Goal: Task Accomplishment & Management: Complete application form

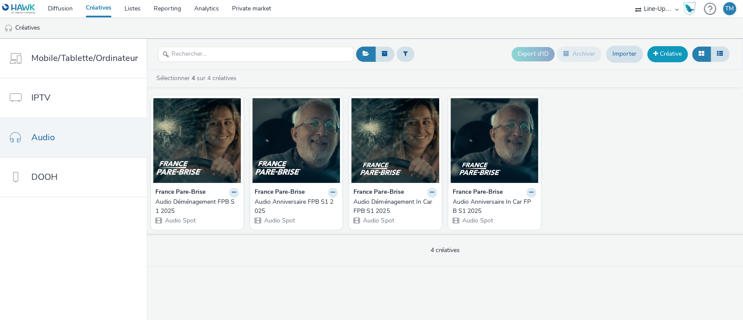
click at [661, 52] on link "Créative" at bounding box center [668, 54] width 40 height 16
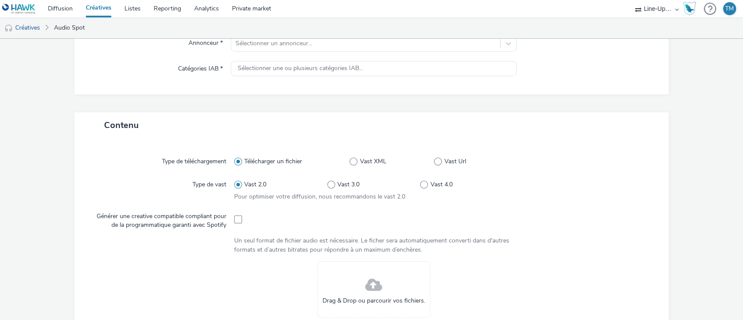
scroll to position [232, 0]
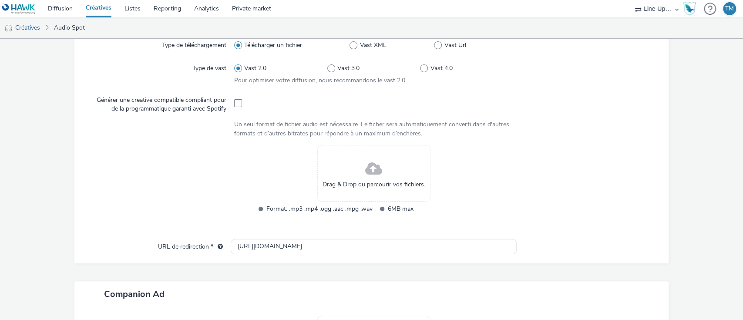
click at [361, 211] on span "Format: .mp3 .mp4 .ogg .aac .mpg .wav" at bounding box center [319, 209] width 106 height 10
drag, startPoint x: 369, startPoint y: 209, endPoint x: 256, endPoint y: 210, distance: 112.3
click at [256, 210] on ul "Format: .mp3 .mp4 .ogg .aac .mpg .wav 6MB max" at bounding box center [373, 209] width 241 height 10
drag, startPoint x: 418, startPoint y: 209, endPoint x: 259, endPoint y: 210, distance: 158.9
click at [259, 210] on ul "Format: .mp3 .mp4 .ogg .aac .mpg .wav 6MB max" at bounding box center [373, 209] width 241 height 10
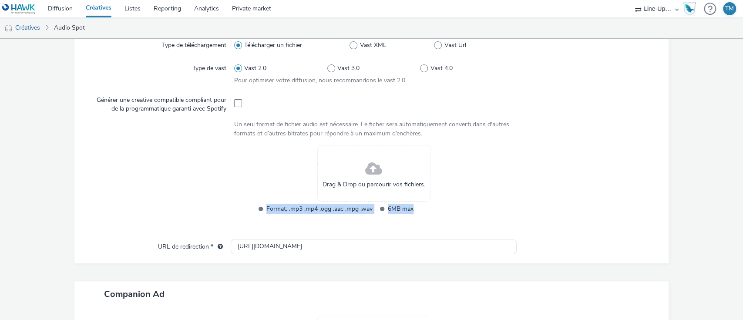
click at [259, 210] on li "Format: .mp3 .mp4 .ogg .aac .mpg .wav" at bounding box center [312, 209] width 119 height 10
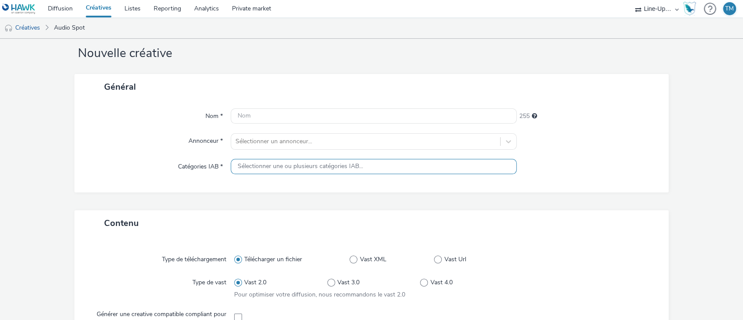
scroll to position [0, 0]
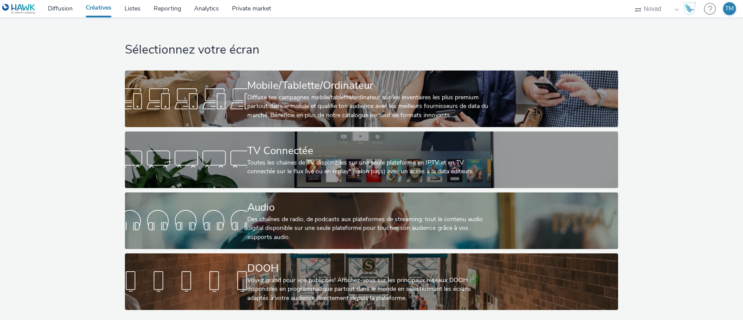
select select "ae52c008-e792-49d8-946c-ea980fe75bf6"
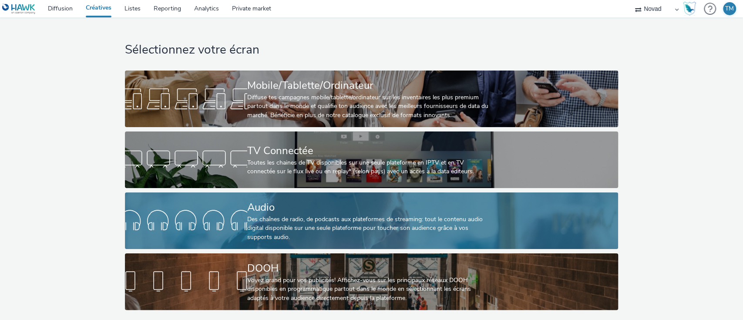
click at [307, 220] on div "Des chaînes de radio, de podcasts aux plateformes de streaming: tout le contenu…" at bounding box center [369, 228] width 245 height 27
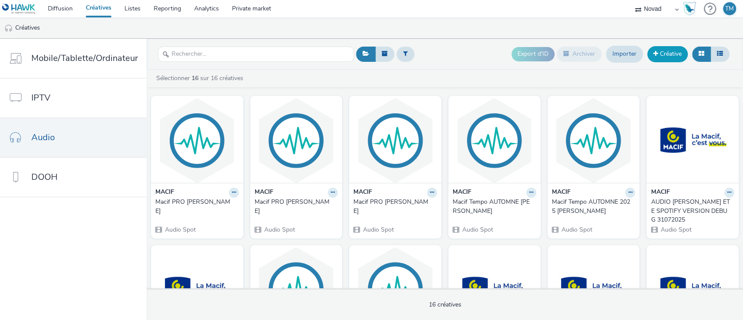
click at [676, 51] on link "Créative" at bounding box center [668, 54] width 40 height 16
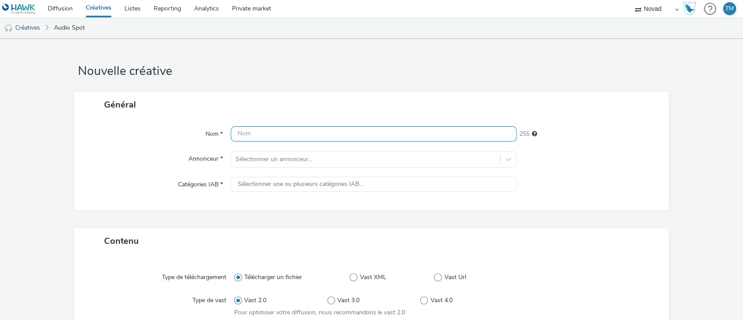
click at [302, 133] on input "text" at bounding box center [374, 133] width 287 height 15
type input "Deezer [PERSON_NAME]"
click at [288, 173] on div "Nom * [PERSON_NAME] 233 Annonceur * Sélectionner un annonceur... Catégories IAB…" at bounding box center [371, 164] width 595 height 93
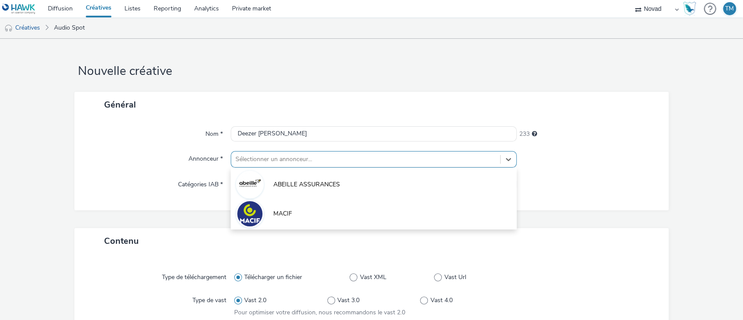
click at [296, 156] on div at bounding box center [366, 159] width 261 height 10
type input "ma"
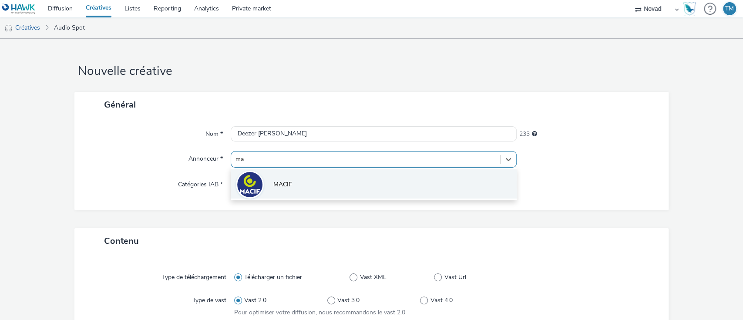
click at [286, 178] on li "MACIF" at bounding box center [374, 183] width 287 height 29
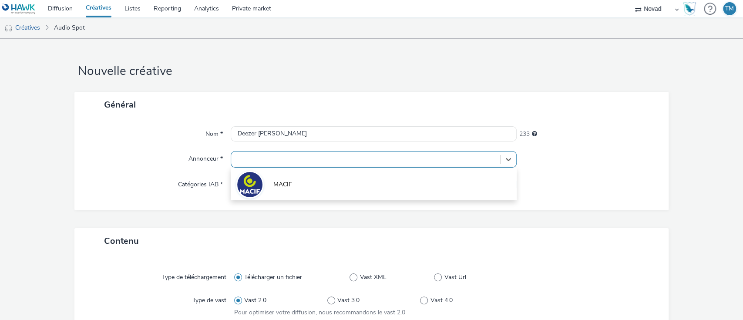
type input "[URL][DOMAIN_NAME]"
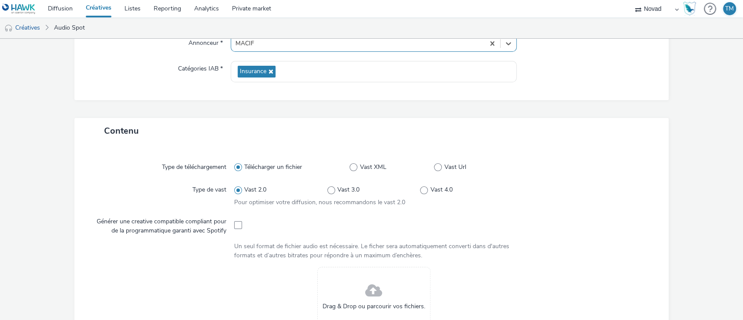
scroll to position [232, 0]
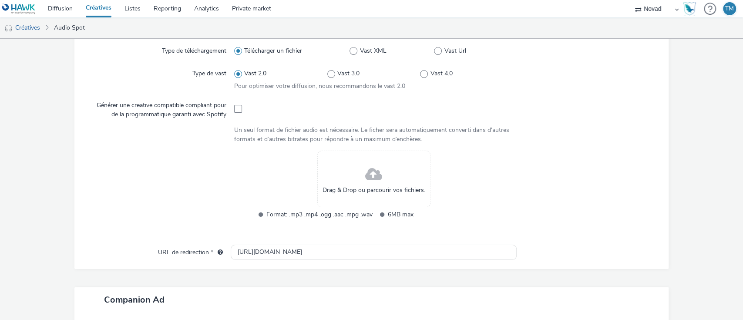
click at [359, 188] on span "Drag & Drop ou parcourir vos fichiers." at bounding box center [374, 190] width 103 height 9
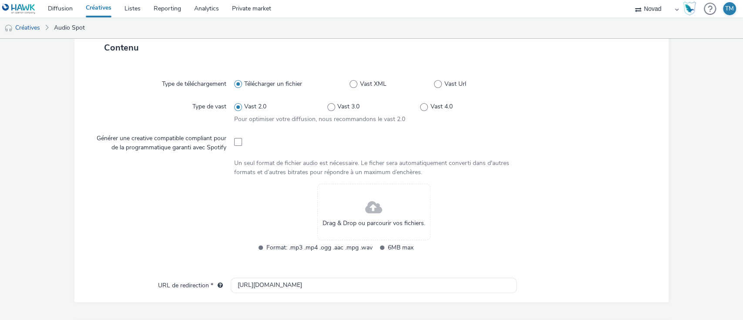
scroll to position [58, 0]
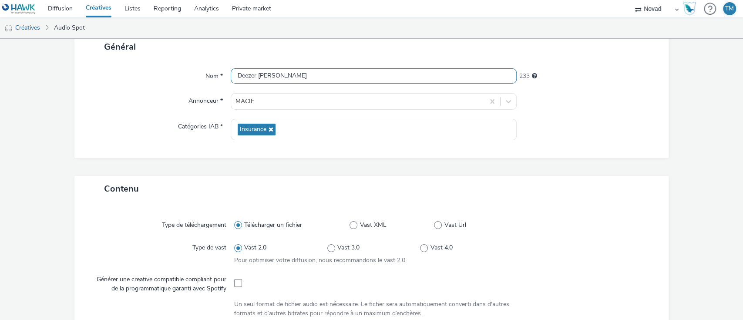
drag, startPoint x: 313, startPoint y: 76, endPoint x: 270, endPoint y: 74, distance: 43.2
click at [270, 74] on input "Deezer [PERSON_NAME]" at bounding box center [374, 75] width 287 height 15
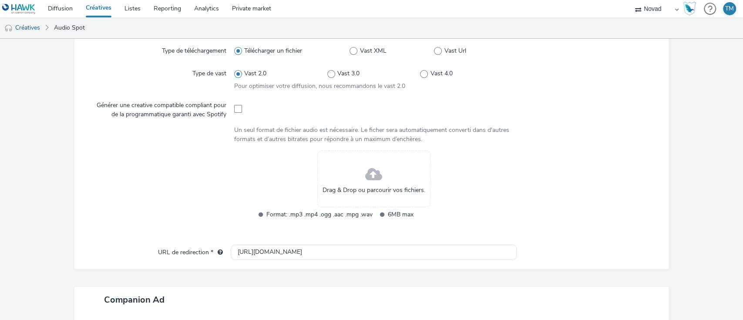
type input "Deezer [PERSON_NAME]"
click at [358, 189] on span "Drag & Drop ou parcourir vos fichiers." at bounding box center [374, 190] width 103 height 9
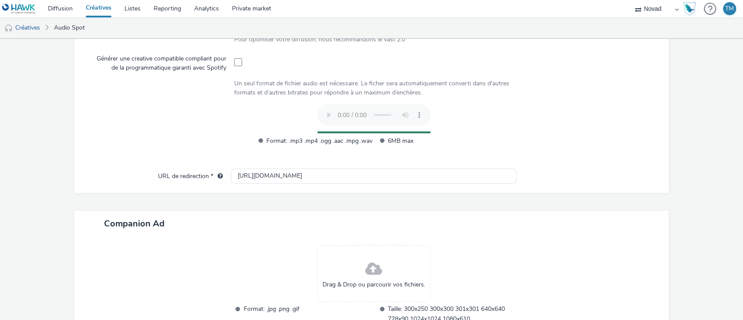
scroll to position [284, 0]
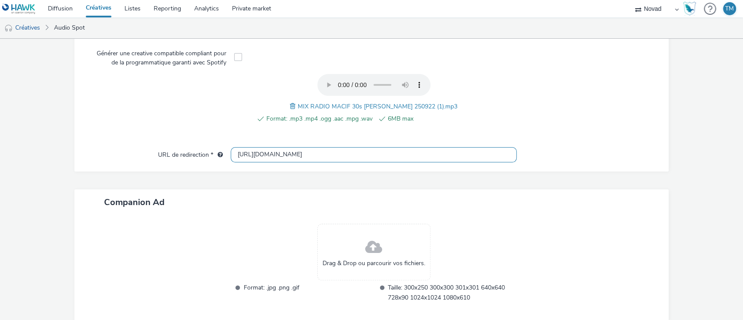
click at [314, 152] on input "[URL][DOMAIN_NAME]" at bounding box center [374, 154] width 287 height 15
paste input "s://[DOMAIN_NAME][URL][DATE]"
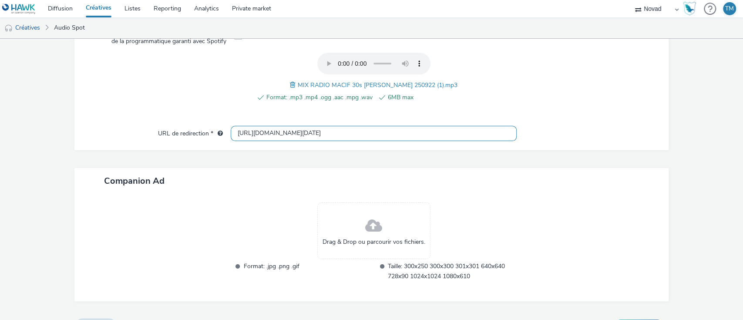
scroll to position [325, 0]
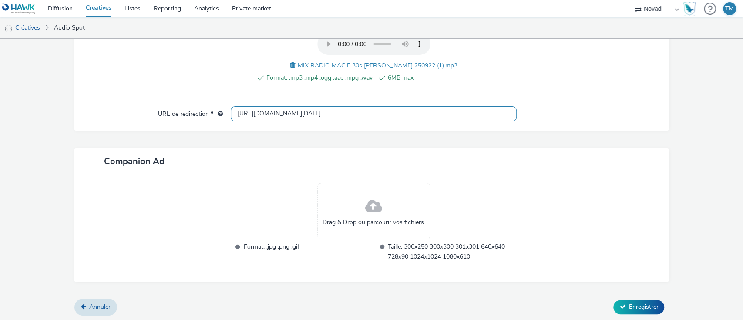
type input "[URL][DOMAIN_NAME][DATE]"
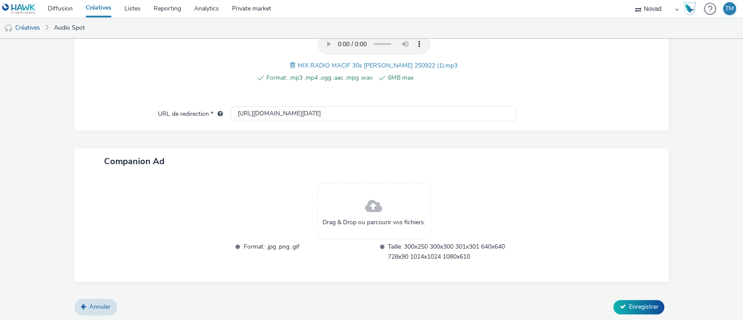
scroll to position [0, 0]
click at [370, 195] on span at bounding box center [373, 206] width 17 height 23
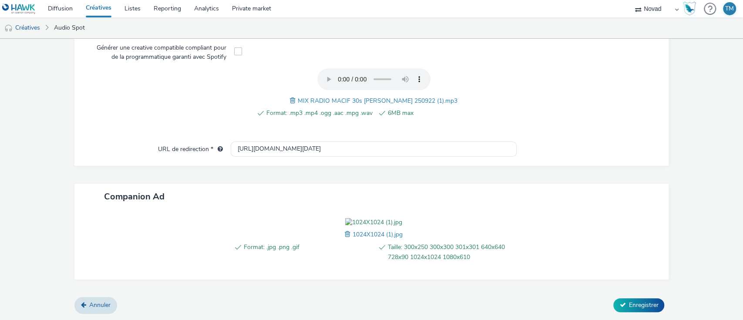
scroll to position [338, 0]
click at [647, 310] on button "Enregistrer" at bounding box center [639, 305] width 51 height 14
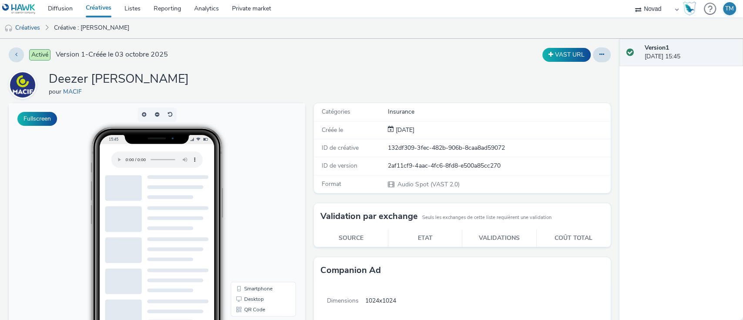
click at [102, 2] on link "Créatives" at bounding box center [98, 8] width 39 height 17
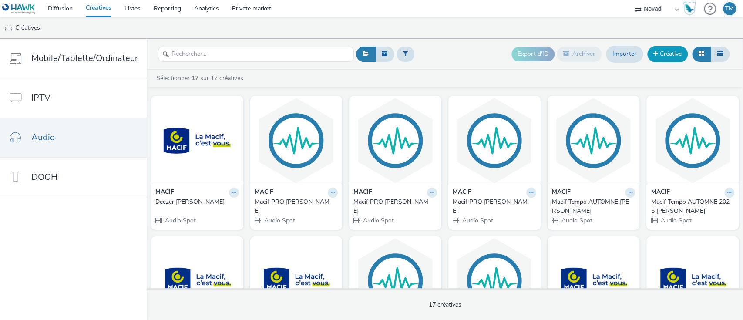
click at [668, 54] on link "Créative" at bounding box center [668, 54] width 40 height 16
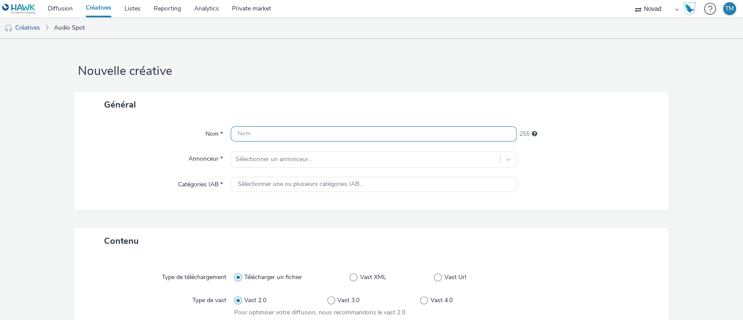
click at [253, 128] on input "text" at bounding box center [374, 133] width 287 height 15
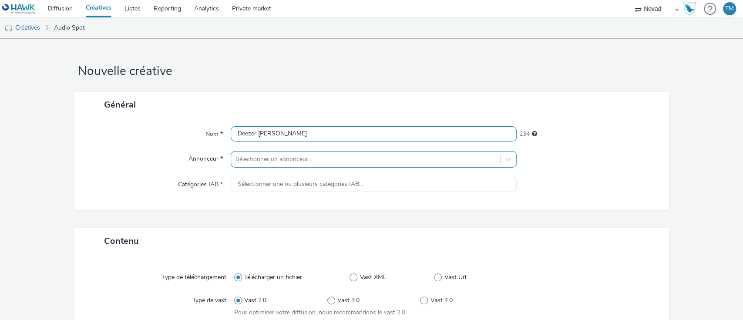
type input "Deezer [PERSON_NAME]"
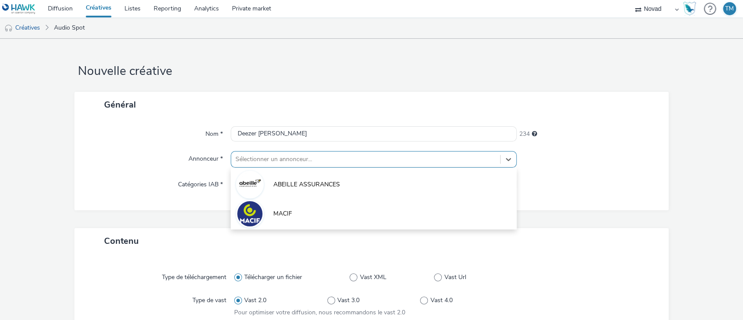
click at [274, 155] on div at bounding box center [366, 159] width 261 height 10
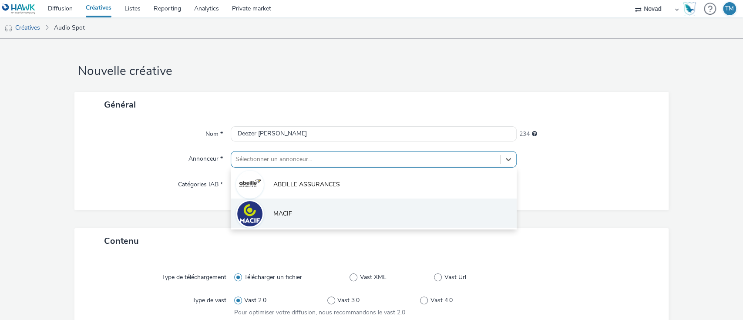
click at [263, 221] on li "MACIF" at bounding box center [374, 213] width 287 height 29
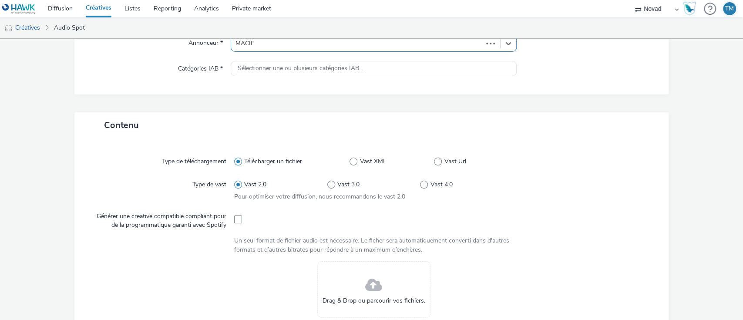
scroll to position [58, 0]
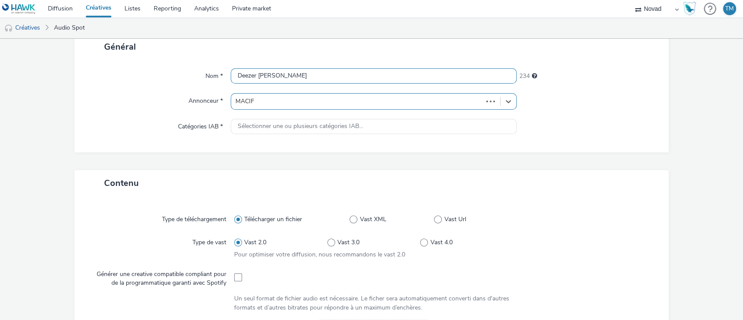
click at [338, 76] on input "Deezer [PERSON_NAME]" at bounding box center [374, 75] width 287 height 15
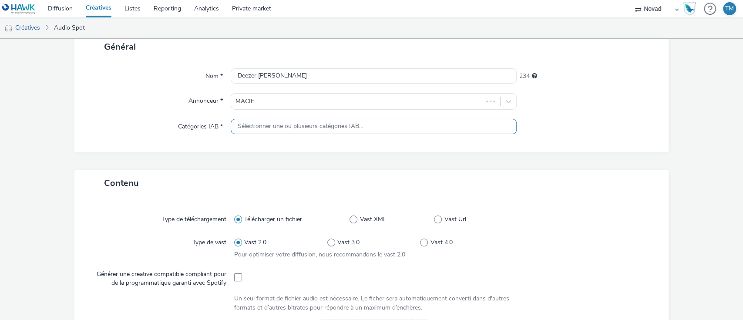
click at [290, 126] on span "Sélectionner une ou plusieurs catégories IAB..." at bounding box center [300, 126] width 125 height 7
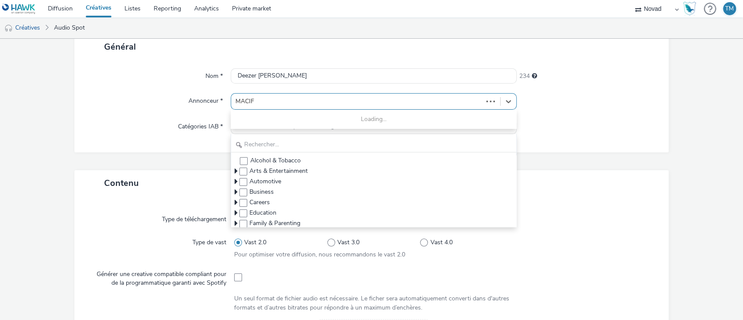
click at [277, 99] on div at bounding box center [357, 101] width 243 height 10
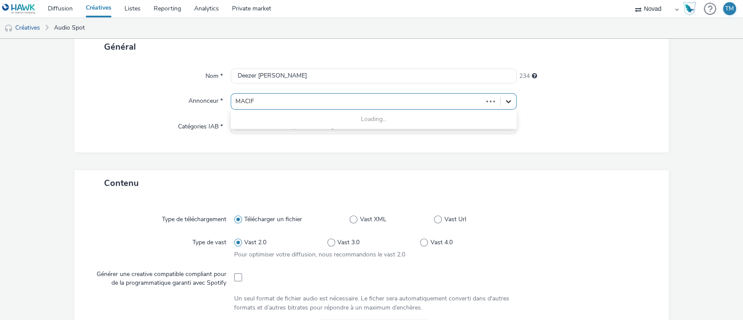
click at [501, 103] on div at bounding box center [509, 102] width 16 height 16
click at [504, 102] on icon at bounding box center [508, 101] width 9 height 9
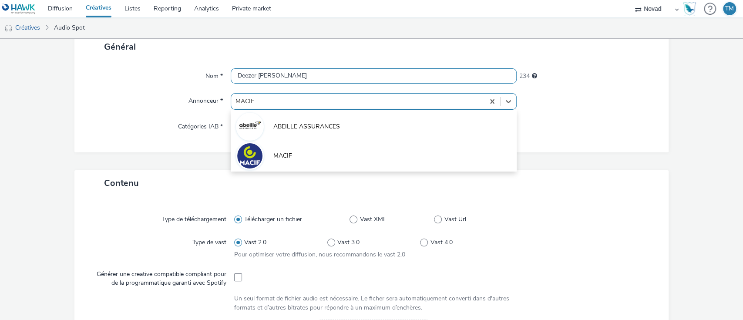
click at [262, 77] on input "Deezer [PERSON_NAME]" at bounding box center [374, 75] width 287 height 15
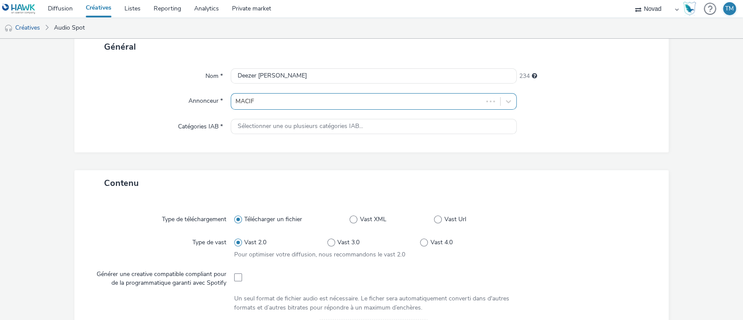
click at [267, 94] on div "MACIF" at bounding box center [357, 101] width 252 height 14
click at [504, 100] on icon at bounding box center [508, 101] width 9 height 9
drag, startPoint x: 275, startPoint y: 94, endPoint x: 222, endPoint y: 103, distance: 53.8
click at [222, 103] on div "Annonceur * Select is focused ,type to refine list, press Down to open the menu…" at bounding box center [371, 101] width 577 height 17
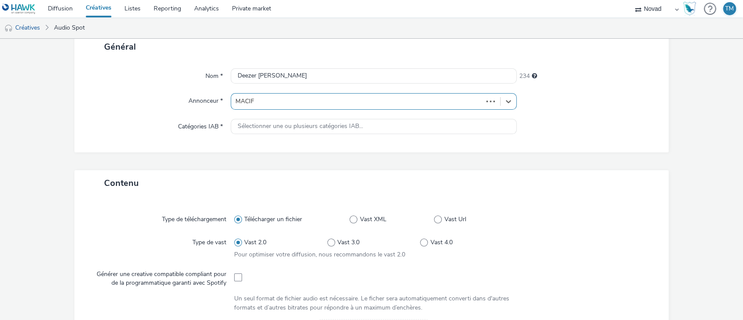
click at [249, 98] on div at bounding box center [357, 101] width 243 height 10
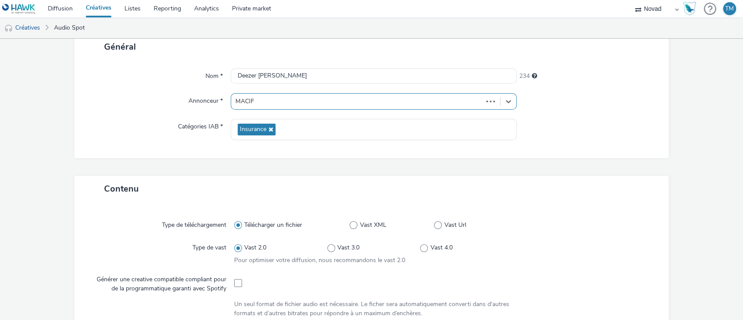
click at [249, 98] on div at bounding box center [357, 101] width 243 height 10
click at [243, 174] on div "Général Nom * Deezer [PERSON_NAME] 234 Annonceur * MACIF Catégories IAB * Insur…" at bounding box center [371, 105] width 595 height 142
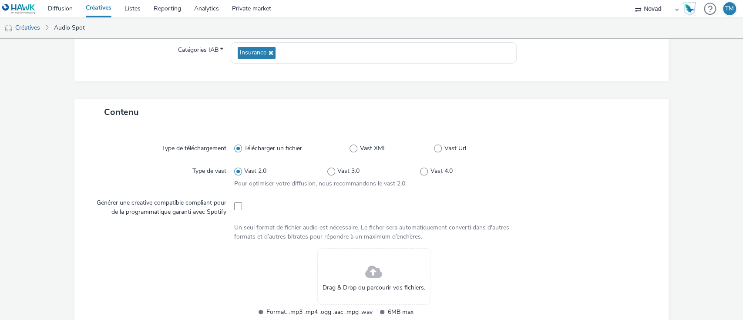
scroll to position [174, 0]
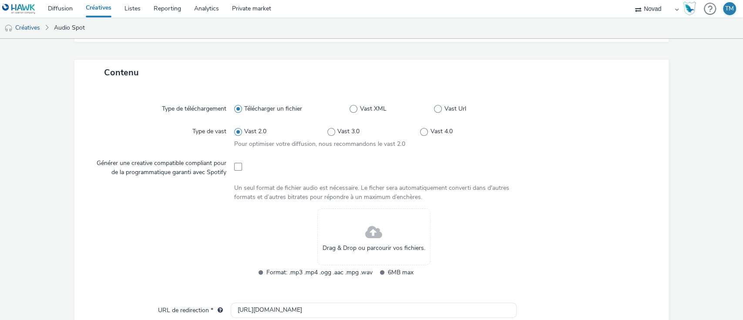
click at [371, 242] on span at bounding box center [373, 232] width 17 height 23
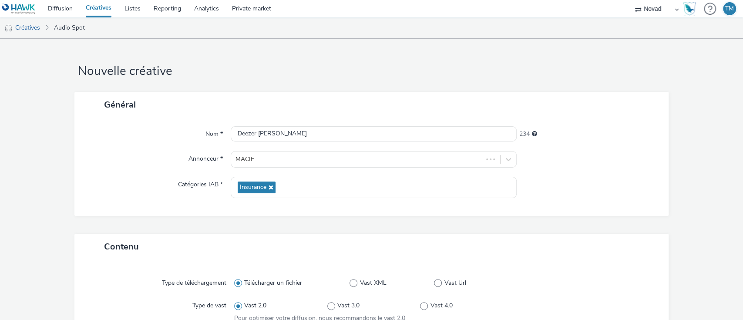
scroll to position [342, 0]
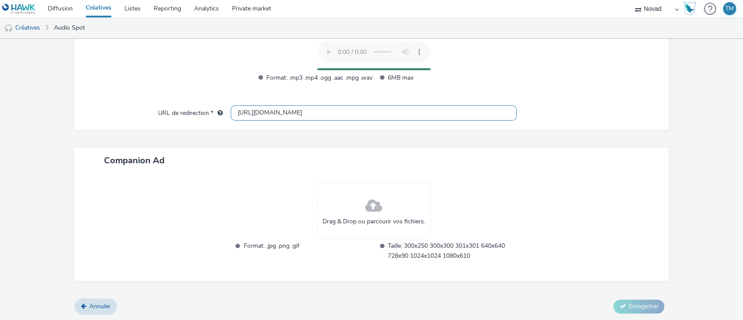
drag, startPoint x: 287, startPoint y: 107, endPoint x: 199, endPoint y: 113, distance: 87.8
click at [199, 108] on div "URL de redirection * [URL][DOMAIN_NAME]" at bounding box center [371, 113] width 577 height 16
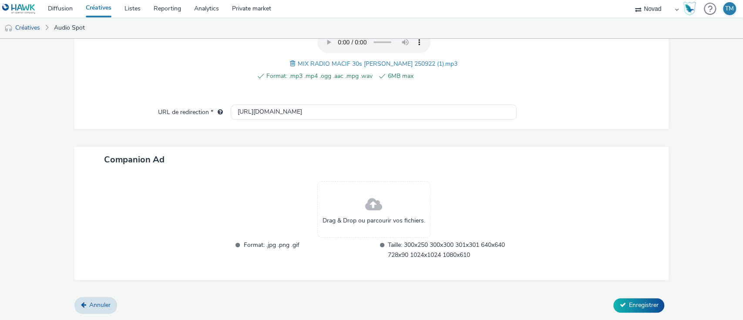
scroll to position [317, 0]
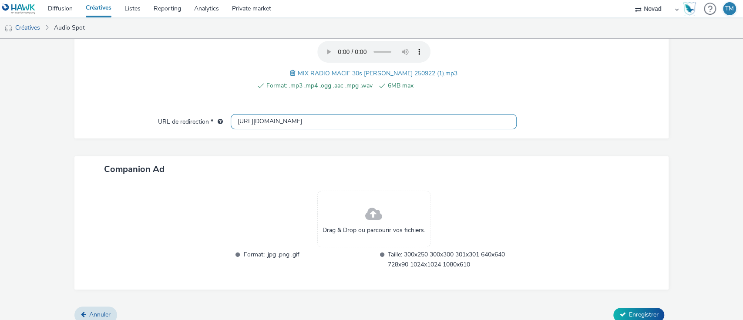
click at [279, 117] on input "[URL][DOMAIN_NAME]" at bounding box center [374, 121] width 287 height 15
drag, startPoint x: 280, startPoint y: 118, endPoint x: 193, endPoint y: 121, distance: 86.7
click at [193, 121] on div "URL de redirection * [URL][DOMAIN_NAME]" at bounding box center [371, 122] width 577 height 16
paste input "s://[DOMAIN_NAME][URL][DATE]"
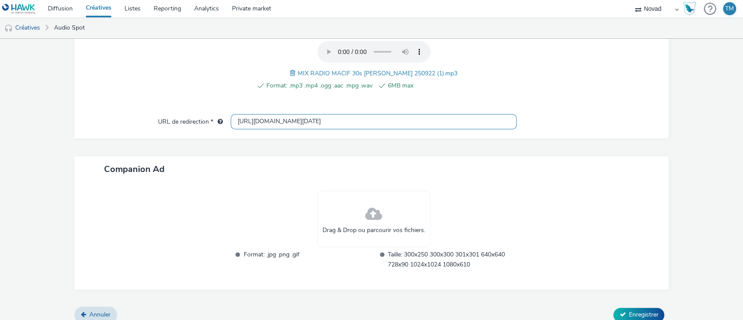
type input "[URL][DOMAIN_NAME][DATE]"
click at [359, 219] on div "Drag & Drop ou parcourir vos fichiers." at bounding box center [373, 219] width 113 height 57
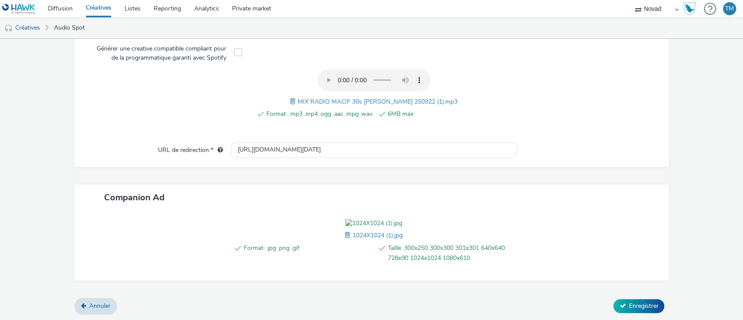
scroll to position [338, 0]
click at [648, 305] on span "Enregistrer" at bounding box center [644, 305] width 30 height 8
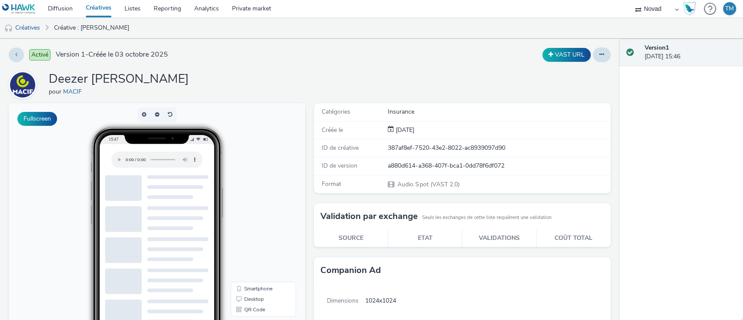
click at [94, 2] on link "Créatives" at bounding box center [98, 8] width 39 height 17
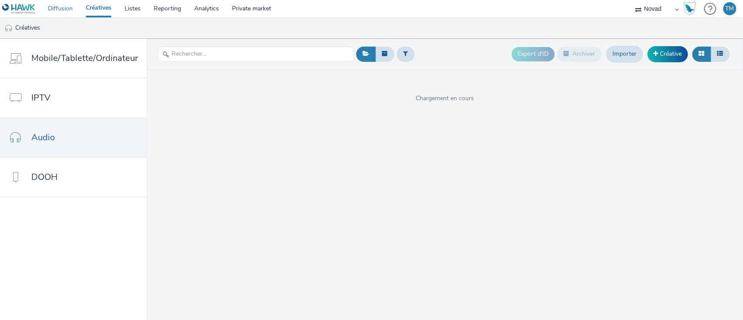
click at [64, 2] on link "Diffusion" at bounding box center [60, 8] width 38 height 17
